Goal: Entertainment & Leisure: Consume media (video, audio)

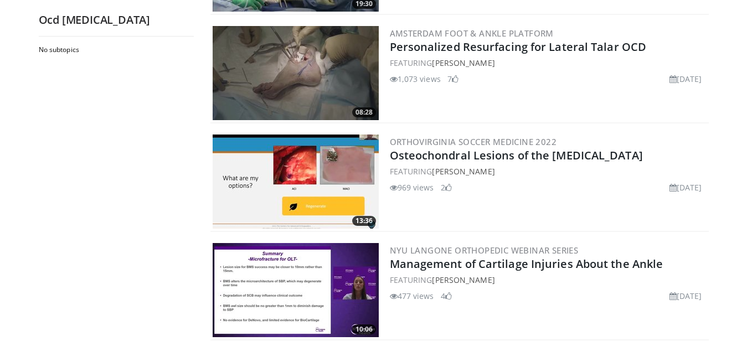
scroll to position [646, 0]
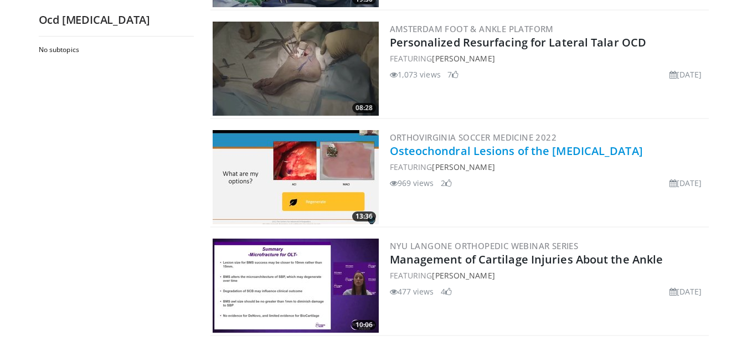
click at [521, 154] on link "Osteochondral Lesions of the [MEDICAL_DATA]" at bounding box center [516, 150] width 253 height 15
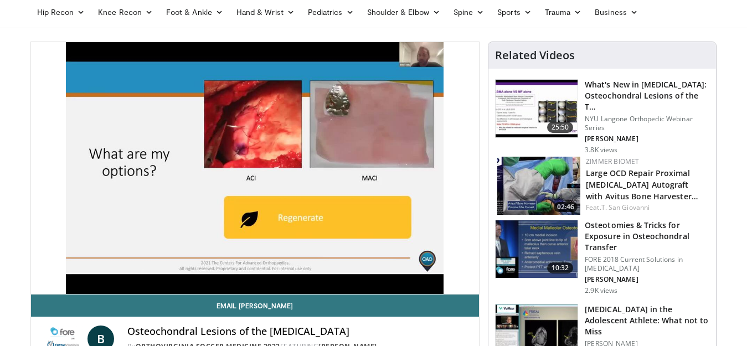
scroll to position [46, 0]
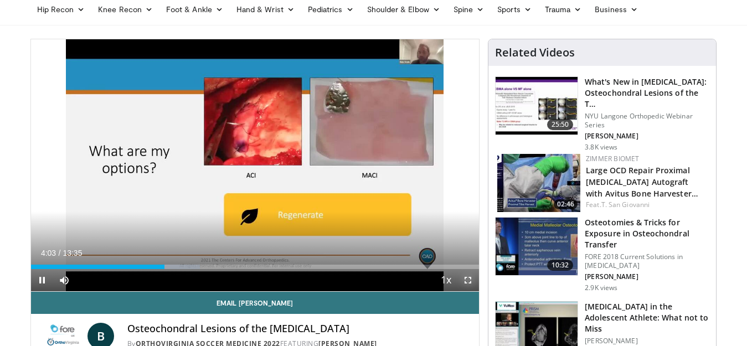
click at [468, 278] on span "Video Player" at bounding box center [468, 280] width 22 height 22
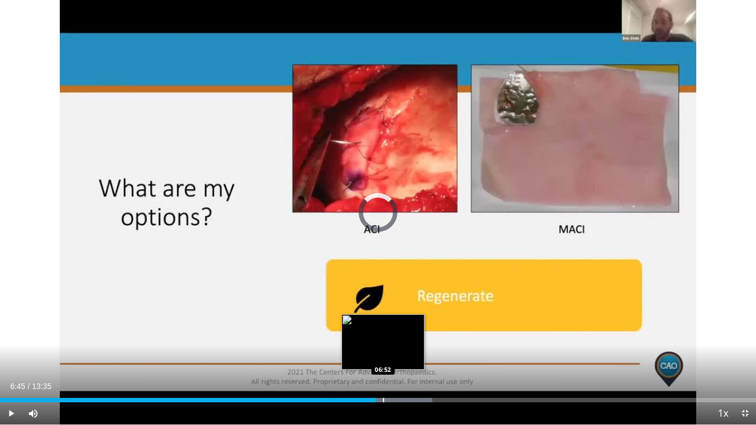
click at [383, 345] on div "Progress Bar" at bounding box center [383, 400] width 1 height 4
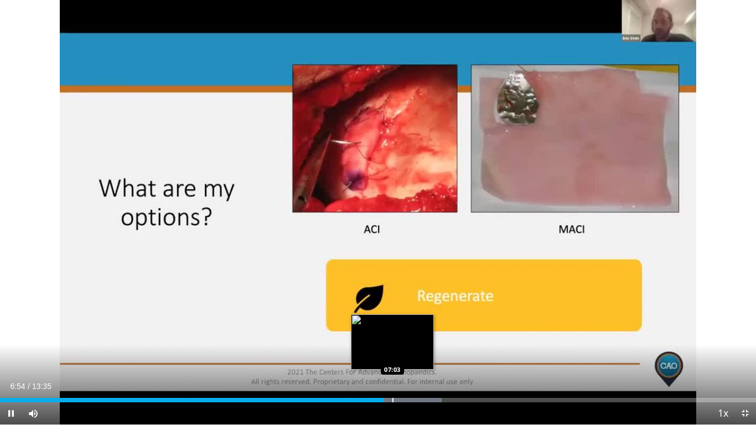
click at [392, 345] on div "Progress Bar" at bounding box center [392, 400] width 1 height 4
click at [405, 345] on div "Progress Bar" at bounding box center [405, 400] width 1 height 4
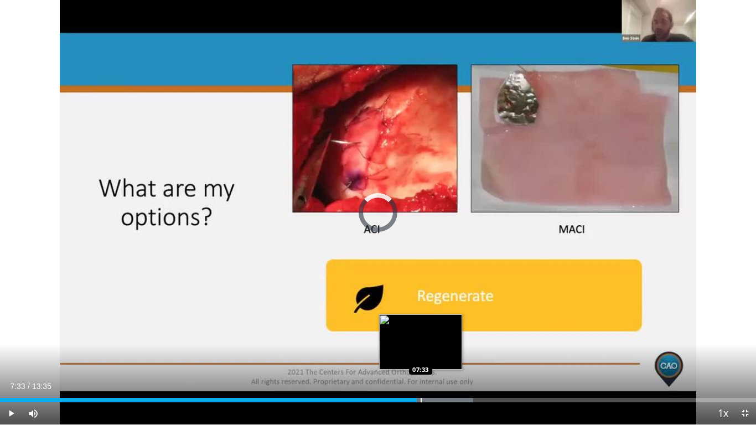
click at [421, 345] on div "Progress Bar" at bounding box center [421, 400] width 1 height 4
click at [427, 345] on div "Progress Bar" at bounding box center [427, 400] width 1 height 4
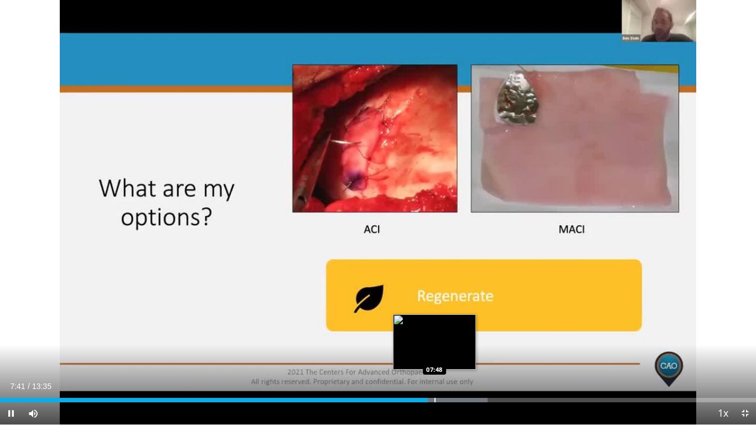
click at [434, 345] on div "Progress Bar" at bounding box center [434, 400] width 1 height 4
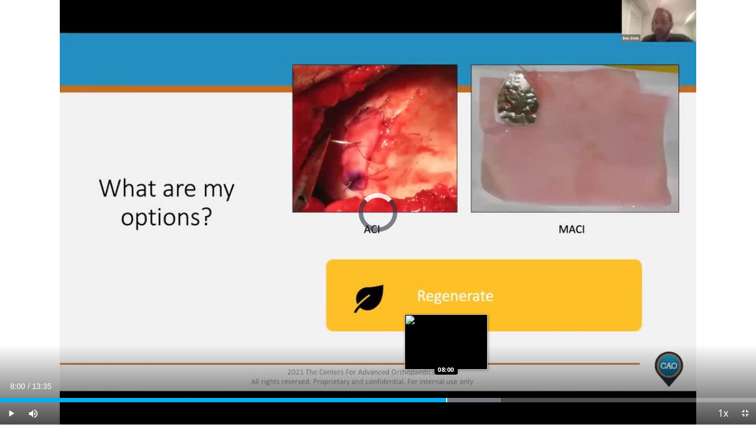
click at [446, 345] on div "Progress Bar" at bounding box center [446, 400] width 1 height 4
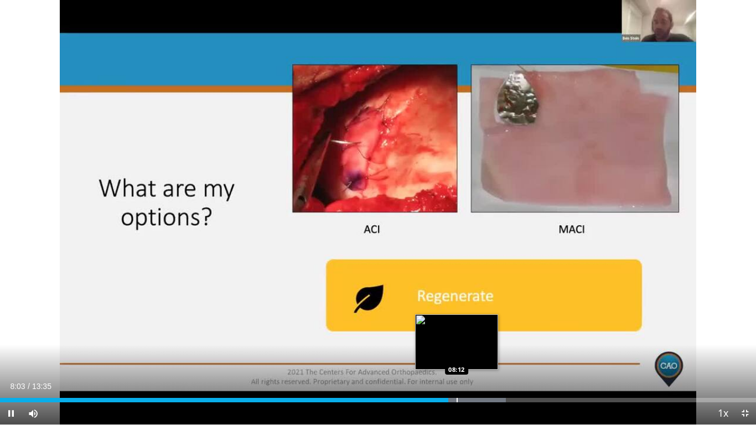
click at [457, 345] on div "Progress Bar" at bounding box center [457, 400] width 1 height 4
click at [452, 345] on div "Progress Bar" at bounding box center [452, 400] width 1 height 4
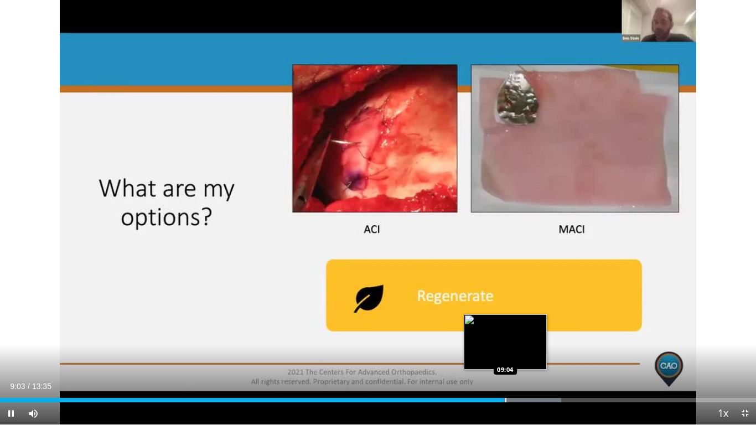
click at [505, 345] on div "Progress Bar" at bounding box center [505, 400] width 1 height 4
click at [510, 345] on div "Progress Bar" at bounding box center [510, 400] width 1 height 4
click at [516, 345] on div "Progress Bar" at bounding box center [516, 400] width 1 height 4
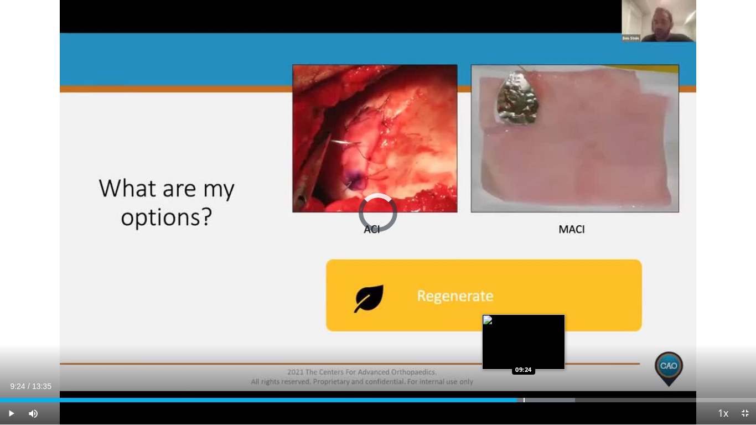
click at [524, 345] on div "Progress Bar" at bounding box center [524, 400] width 1 height 4
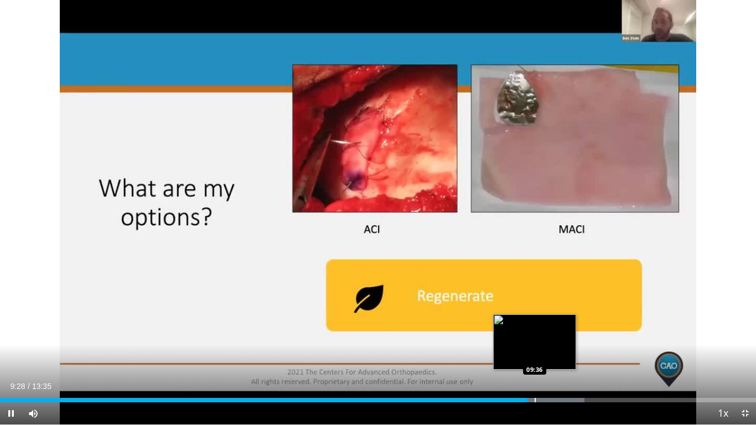
click at [535, 345] on div "Progress Bar" at bounding box center [535, 400] width 1 height 4
click at [544, 345] on div "Progress Bar" at bounding box center [544, 400] width 1 height 4
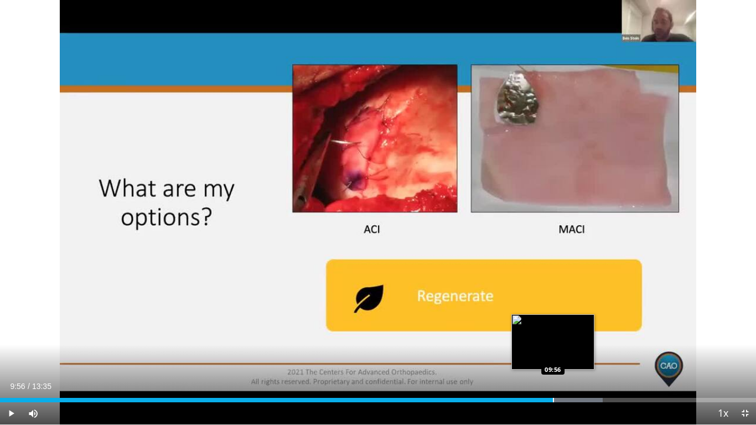
click at [553, 345] on div "Progress Bar" at bounding box center [553, 400] width 1 height 4
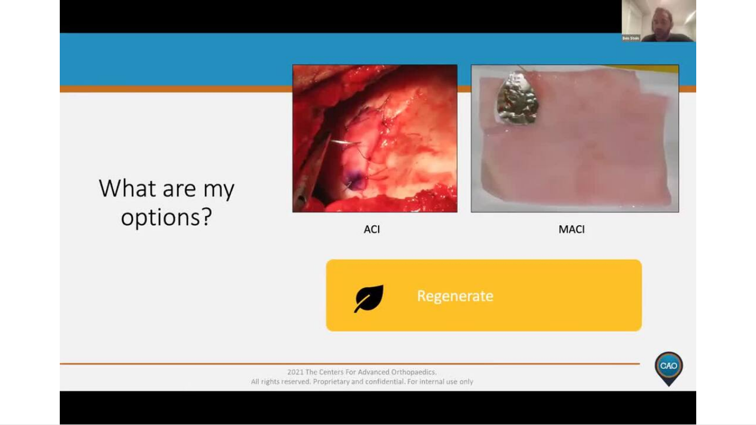
click at [595, 345] on div "10 seconds Tap to unmute" at bounding box center [378, 212] width 756 height 424
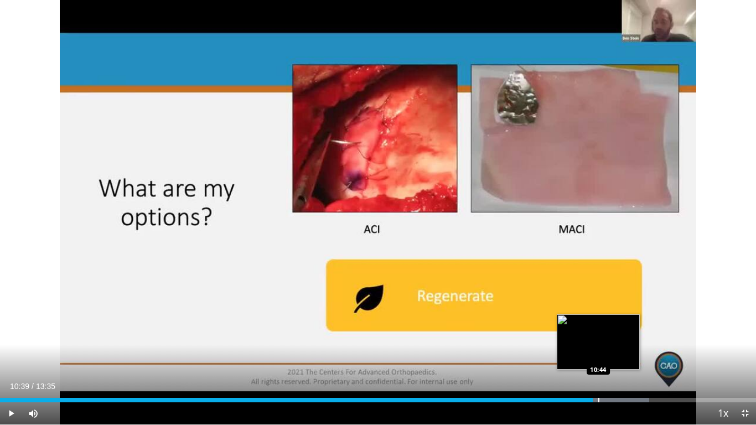
click at [598, 345] on div "Progress Bar" at bounding box center [598, 400] width 1 height 4
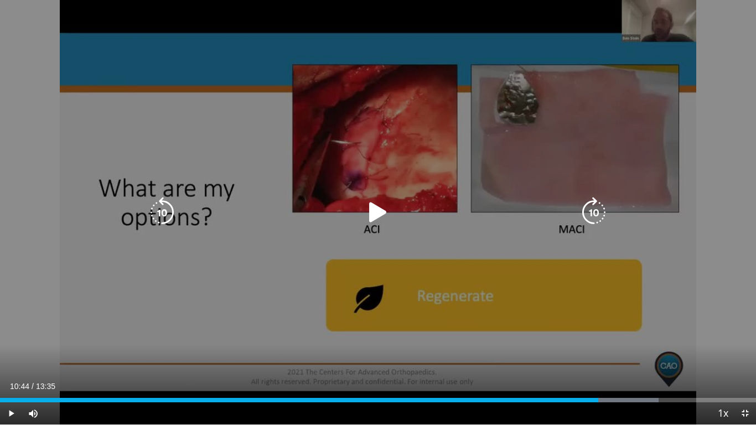
click at [459, 345] on div "10 seconds Tap to unmute" at bounding box center [378, 212] width 756 height 424
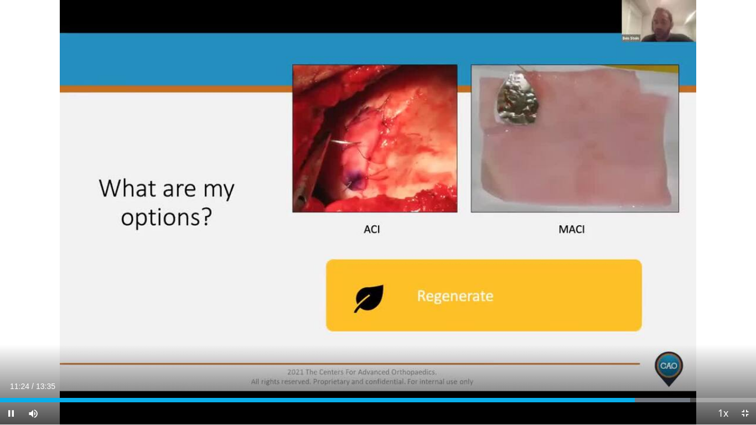
click at [639, 345] on div "Current Time 11:24 / Duration 13:35 Pause Skip Backward Skip Forward Mute Loade…" at bounding box center [378, 413] width 756 height 22
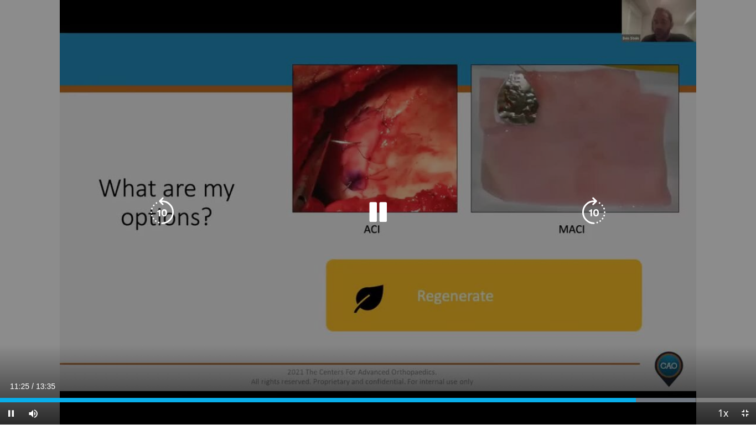
click at [639, 345] on div "Progress Bar" at bounding box center [651, 400] width 89 height 4
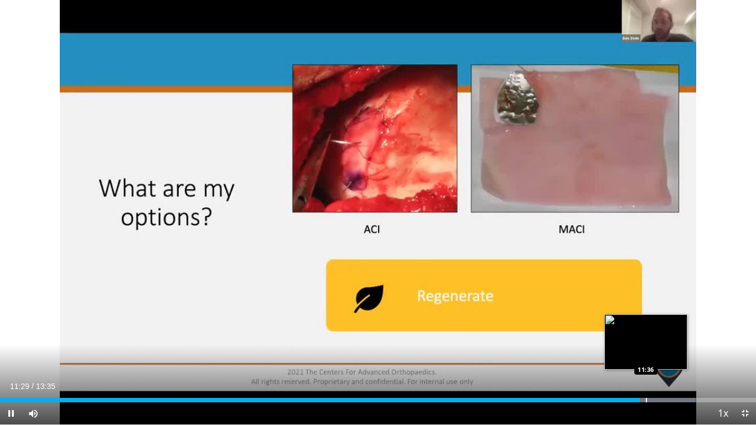
click at [646, 345] on div "Progress Bar" at bounding box center [646, 400] width 1 height 4
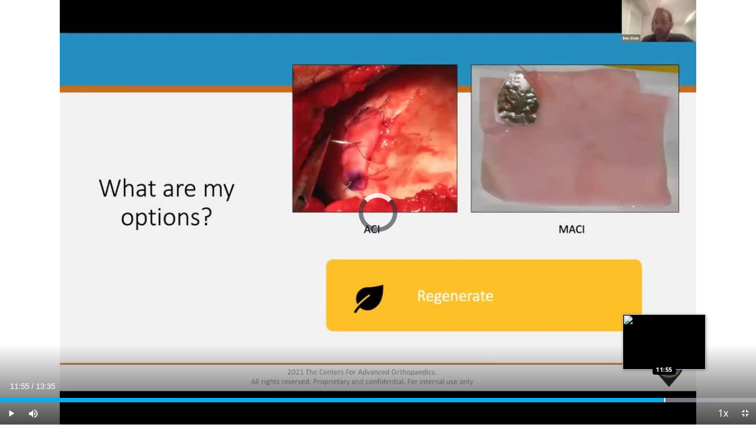
click at [664, 345] on div "Progress Bar" at bounding box center [664, 400] width 1 height 4
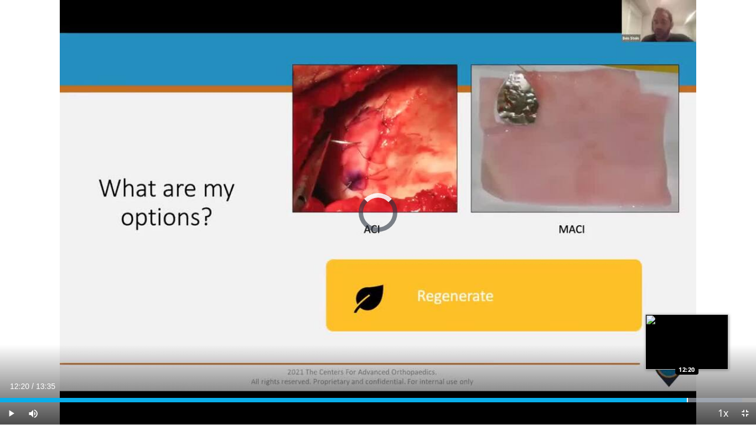
click at [687, 345] on div "Progress Bar" at bounding box center [687, 400] width 1 height 4
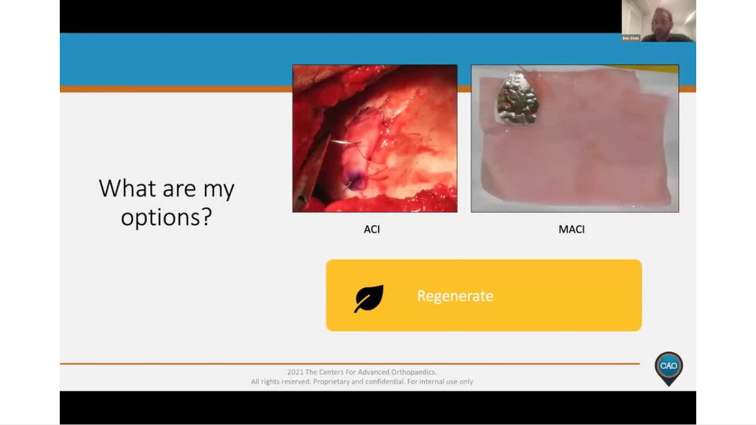
click at [690, 345] on div "10 seconds Tap to unmute" at bounding box center [378, 212] width 756 height 424
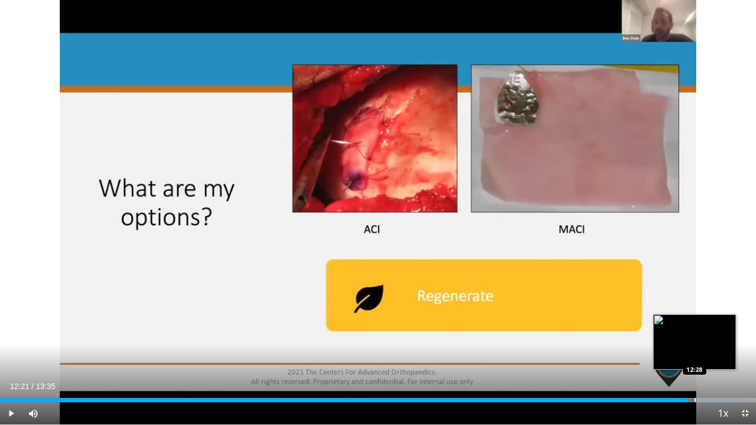
click at [695, 345] on div "Progress Bar" at bounding box center [695, 400] width 1 height 4
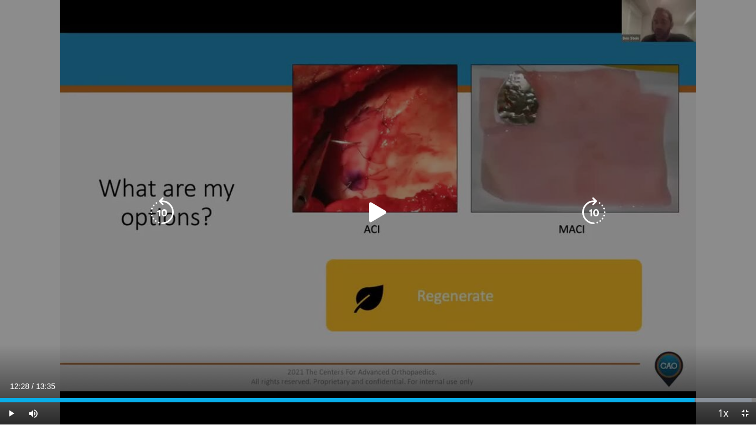
click at [589, 345] on div "10 seconds Tap to unmute" at bounding box center [378, 212] width 756 height 424
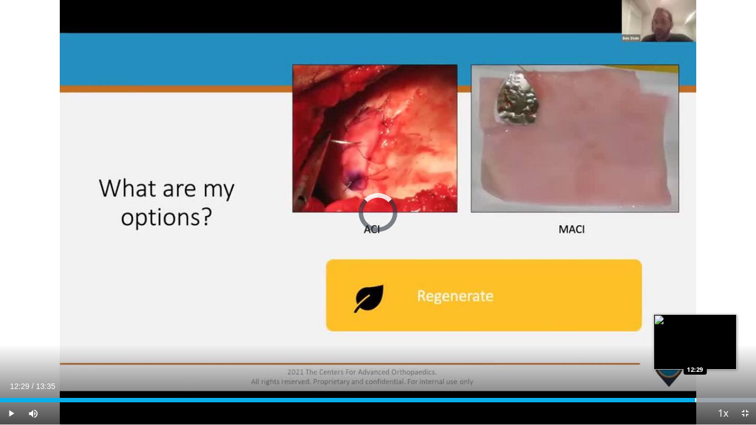
click at [695, 345] on div "Progress Bar" at bounding box center [695, 400] width 1 height 4
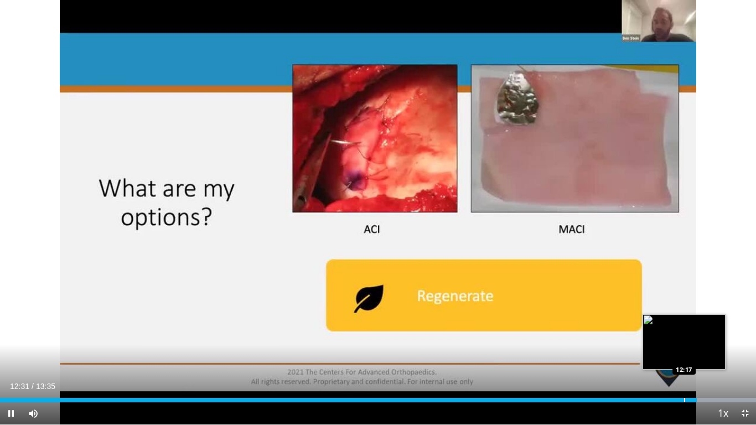
click at [684, 345] on video-js "**********" at bounding box center [378, 212] width 756 height 425
click at [681, 345] on div "12:14" at bounding box center [340, 400] width 681 height 4
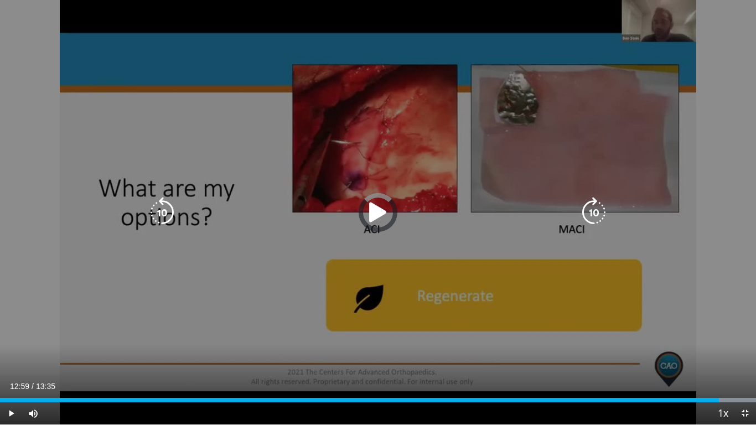
click at [723, 345] on div "Progress Bar" at bounding box center [713, 400] width 85 height 4
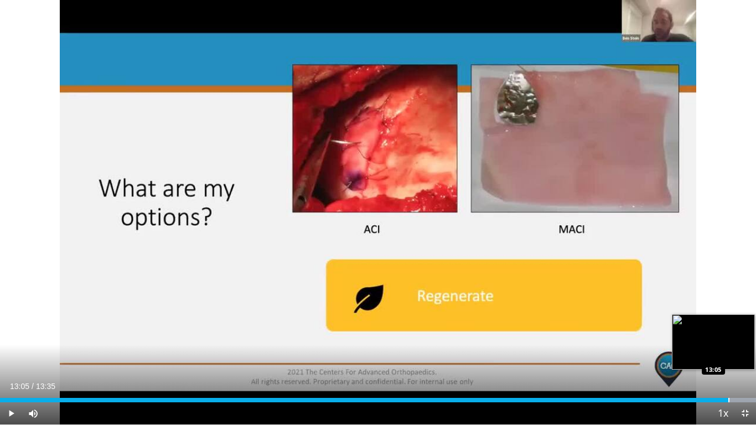
click at [728, 345] on div "Loaded : 100.00% 13:05 13:05" at bounding box center [378, 400] width 756 height 4
click at [728, 345] on div "Progress Bar" at bounding box center [728, 400] width 1 height 4
click at [742, 345] on div "Progress Bar" at bounding box center [742, 400] width 1 height 4
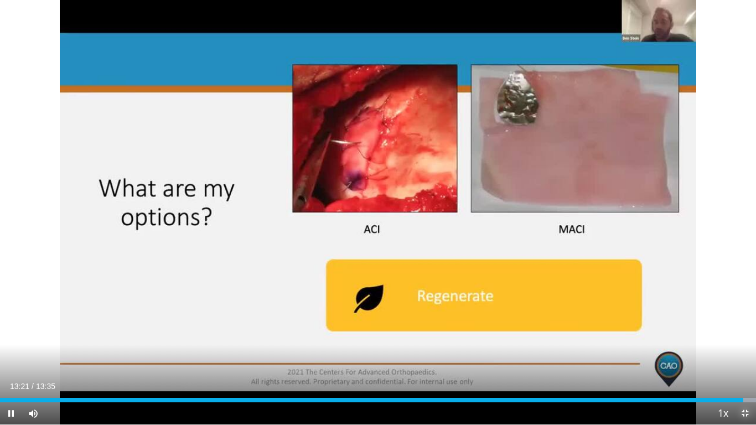
click at [747, 345] on span "Video Player" at bounding box center [745, 413] width 22 height 22
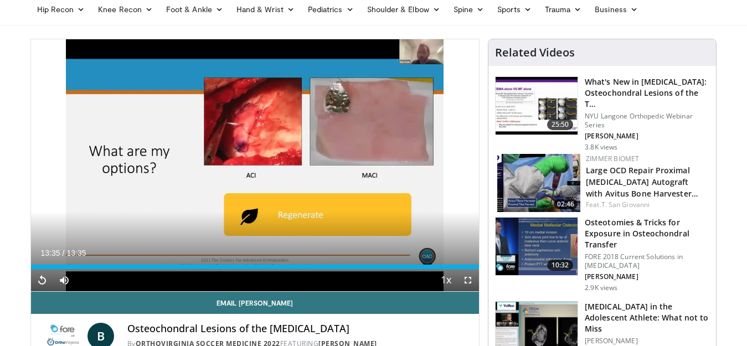
click at [543, 245] on img at bounding box center [536, 247] width 82 height 58
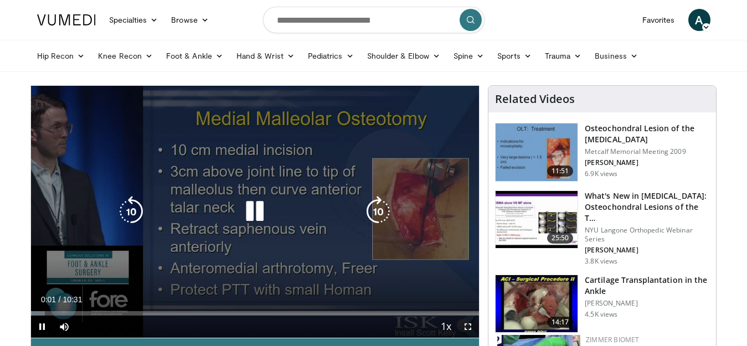
click at [232, 198] on div "10 seconds Tap to unmute" at bounding box center [255, 212] width 448 height 252
click at [247, 204] on icon "Video Player" at bounding box center [254, 211] width 31 height 31
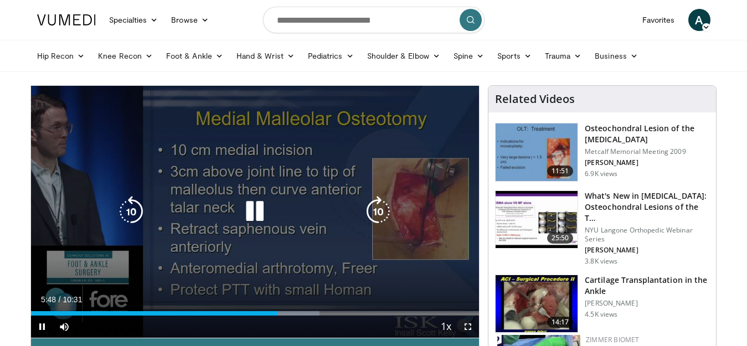
click at [134, 214] on icon "Video Player" at bounding box center [131, 211] width 31 height 31
click at [379, 210] on icon "Video Player" at bounding box center [378, 211] width 31 height 31
click at [377, 210] on icon "Video Player" at bounding box center [378, 211] width 31 height 31
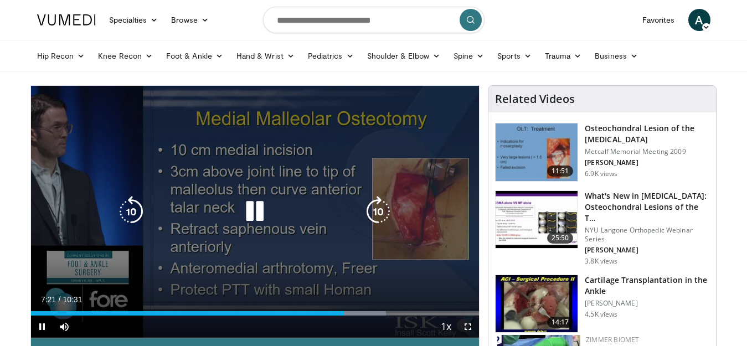
click at [377, 210] on icon "Video Player" at bounding box center [378, 211] width 31 height 31
